Goal: Task Accomplishment & Management: Use online tool/utility

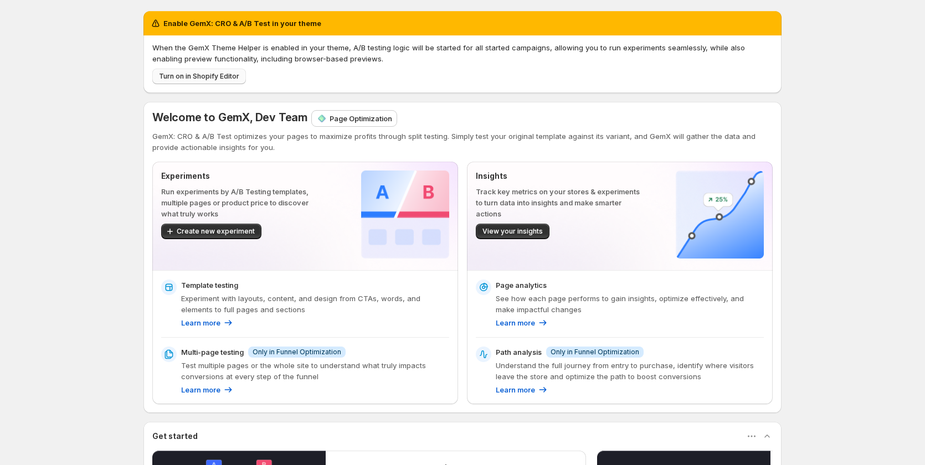
click at [199, 76] on span "Turn on in Shopify Editor" at bounding box center [199, 76] width 80 height 9
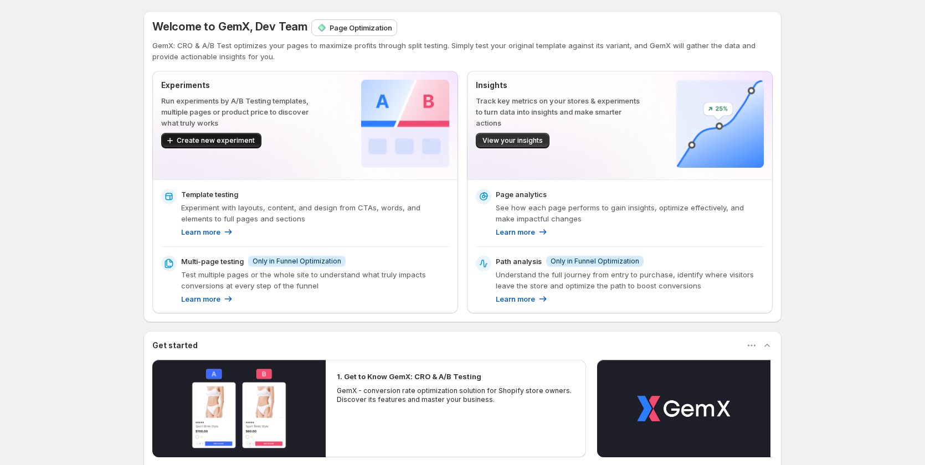
click at [187, 135] on button "Create new experiment" at bounding box center [211, 141] width 100 height 16
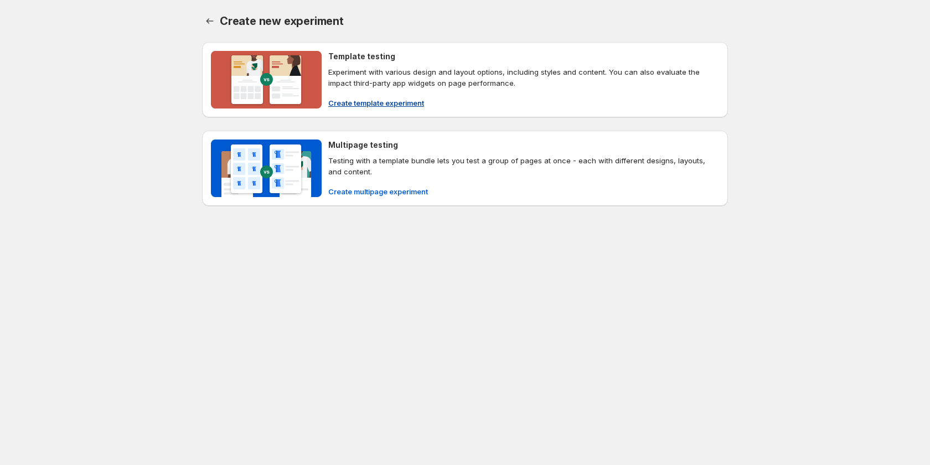
click at [267, 87] on img at bounding box center [266, 80] width 111 height 58
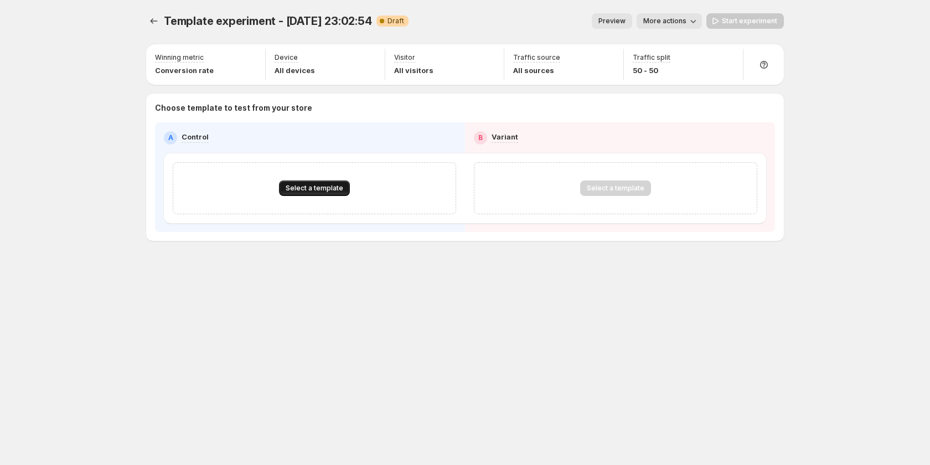
click at [300, 187] on span "Select a template" at bounding box center [315, 188] width 58 height 9
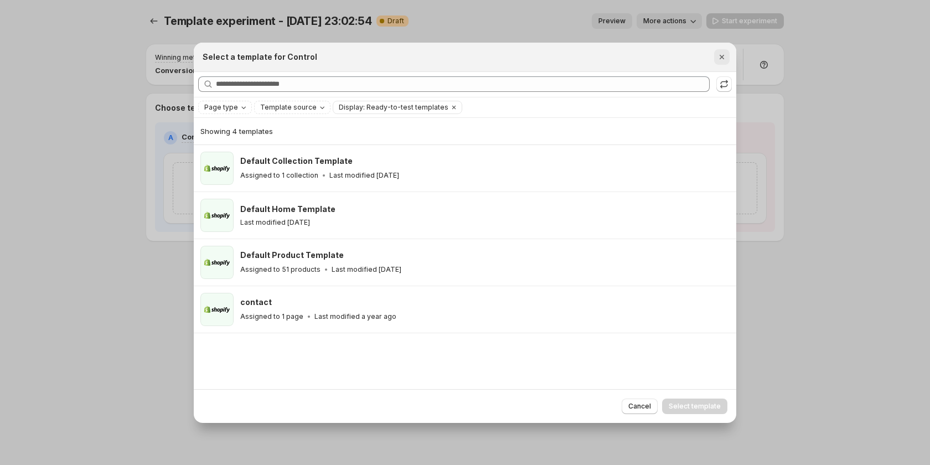
click at [727, 53] on icon "Close" at bounding box center [722, 57] width 11 height 11
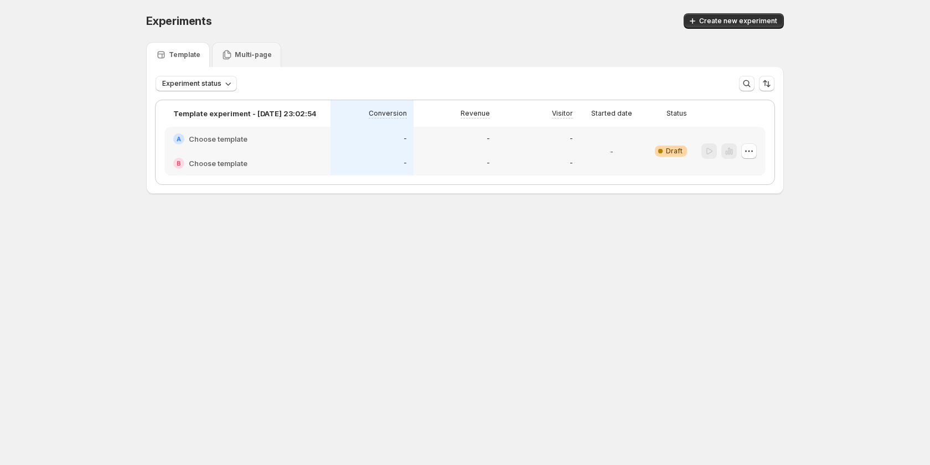
click at [349, 156] on div "-" at bounding box center [372, 163] width 83 height 24
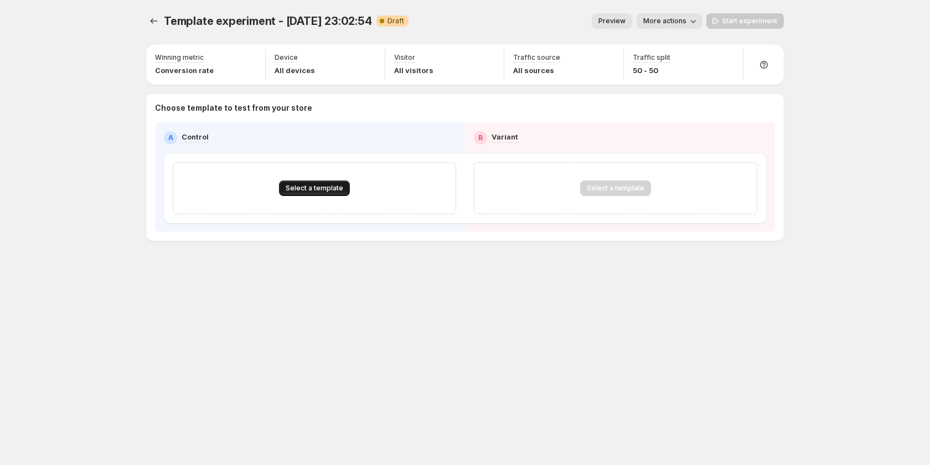
click at [332, 184] on span "Select a template" at bounding box center [315, 188] width 58 height 9
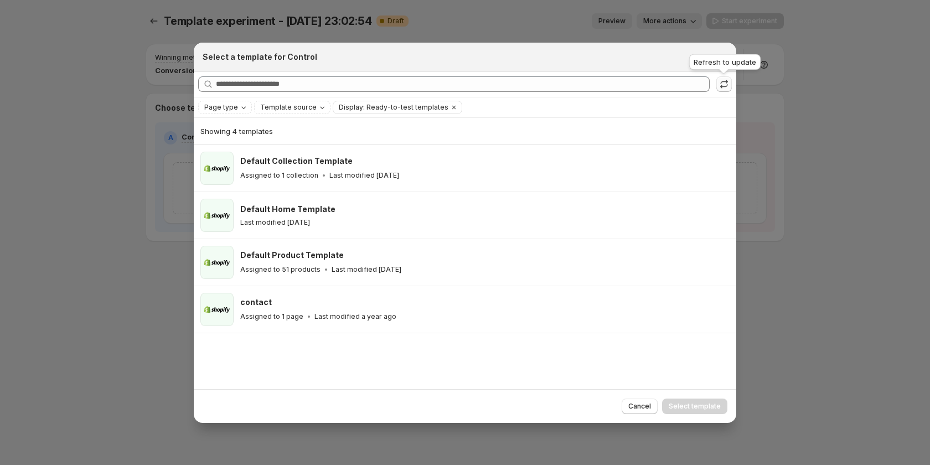
click at [725, 82] on icon ":r2o:" at bounding box center [724, 84] width 11 height 11
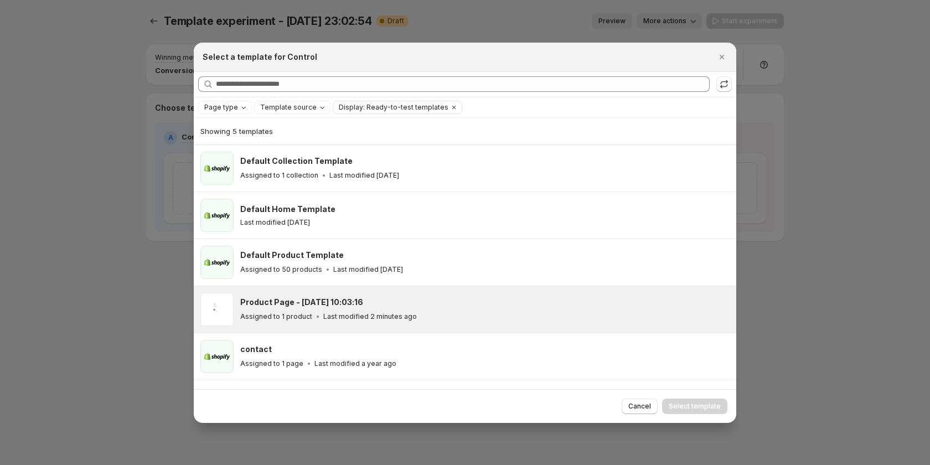
click at [425, 302] on div "Product Page - Aug 18, 10:03:16" at bounding box center [483, 302] width 486 height 11
click at [694, 404] on span "Select template" at bounding box center [695, 406] width 52 height 9
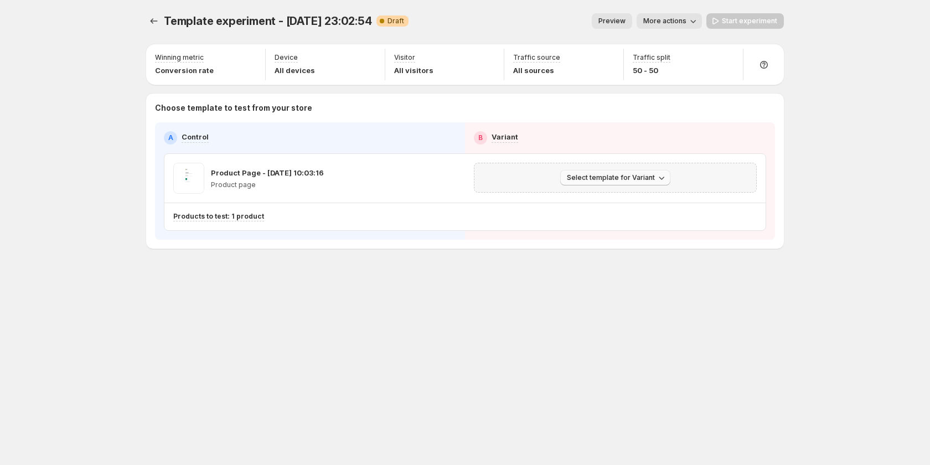
click at [619, 177] on span "Select template for Variant" at bounding box center [611, 177] width 88 height 9
click at [631, 218] on span "Create Variant based on Control" at bounding box center [617, 219] width 113 height 9
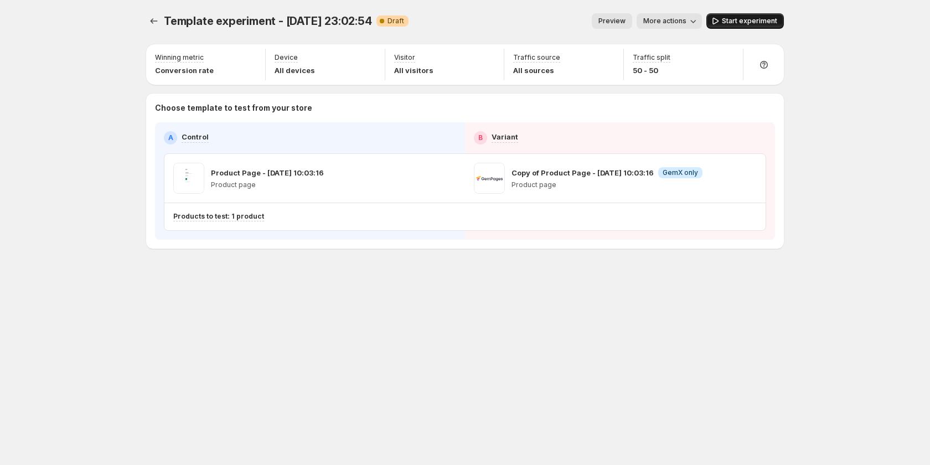
click at [745, 17] on button "Start experiment" at bounding box center [746, 21] width 78 height 16
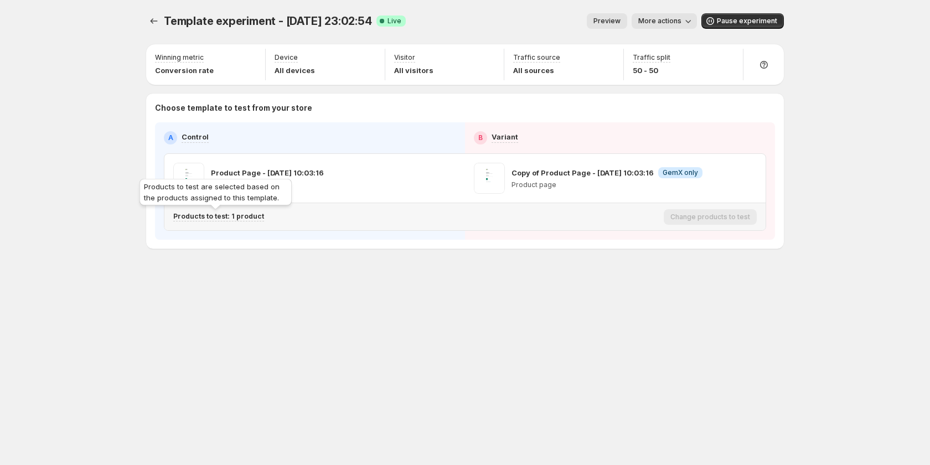
click at [250, 215] on p "Products to test: 1 product" at bounding box center [218, 216] width 91 height 9
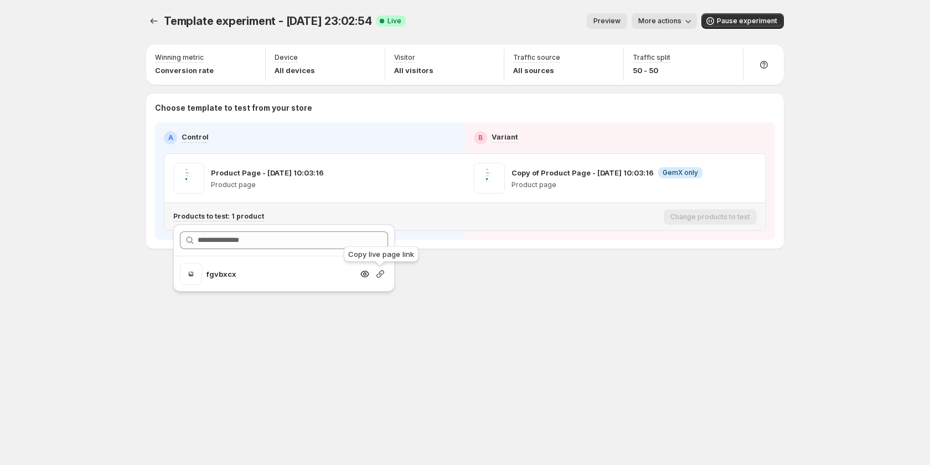
click at [379, 278] on icon "button" at bounding box center [380, 274] width 11 height 11
click at [261, 361] on div "Template experiment - Aug 17, 23:02:54. This page is ready Template experiment …" at bounding box center [465, 232] width 665 height 465
